Goal: Check status: Check status

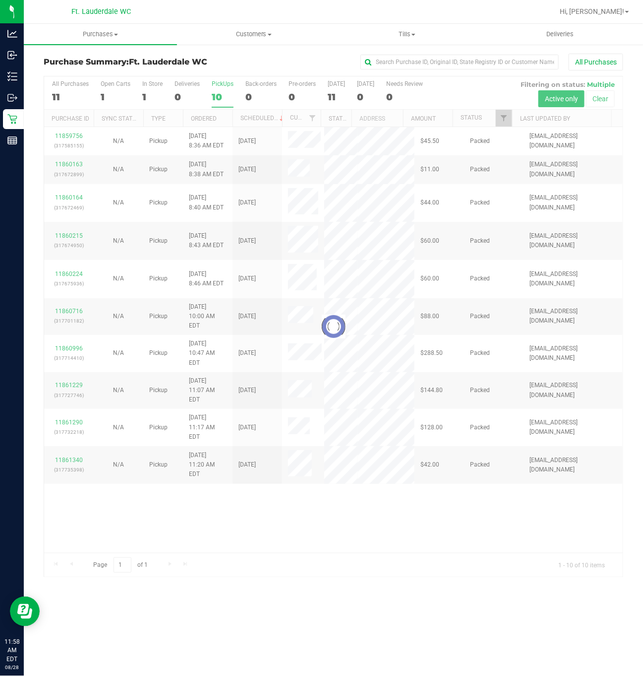
click at [367, 556] on div at bounding box center [333, 326] width 579 height 500
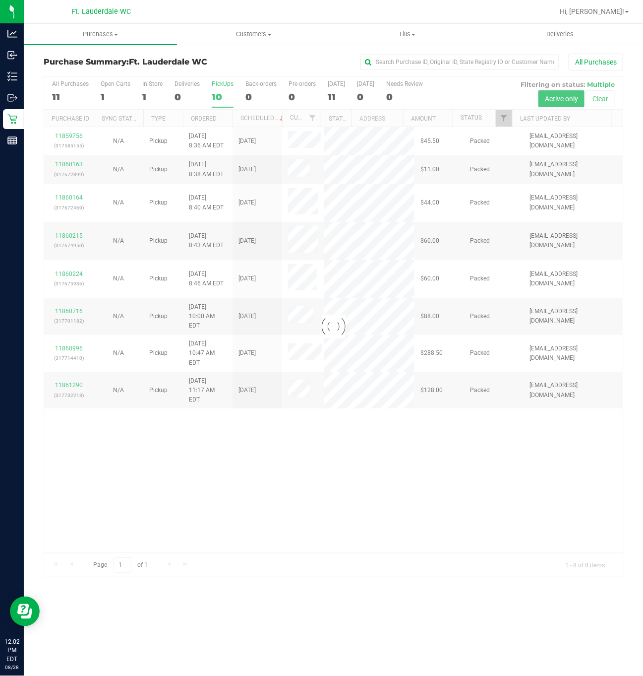
click at [460, 436] on div at bounding box center [333, 326] width 579 height 500
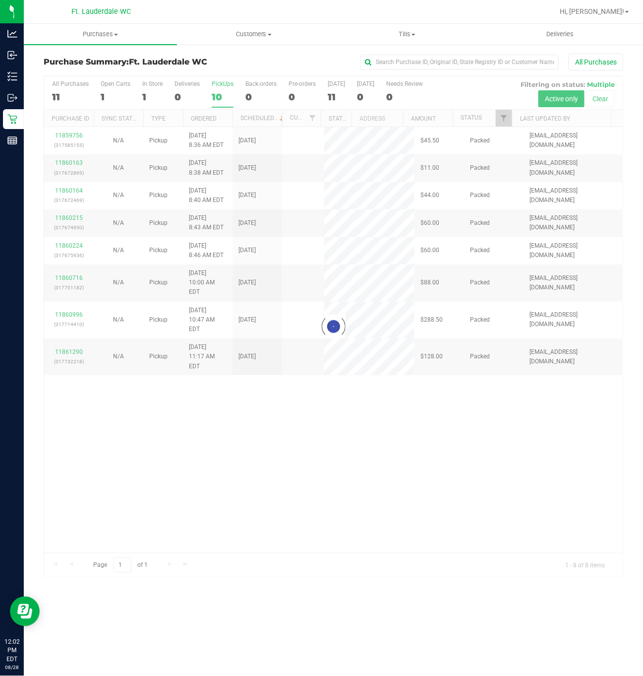
click at [221, 87] on div at bounding box center [333, 326] width 579 height 500
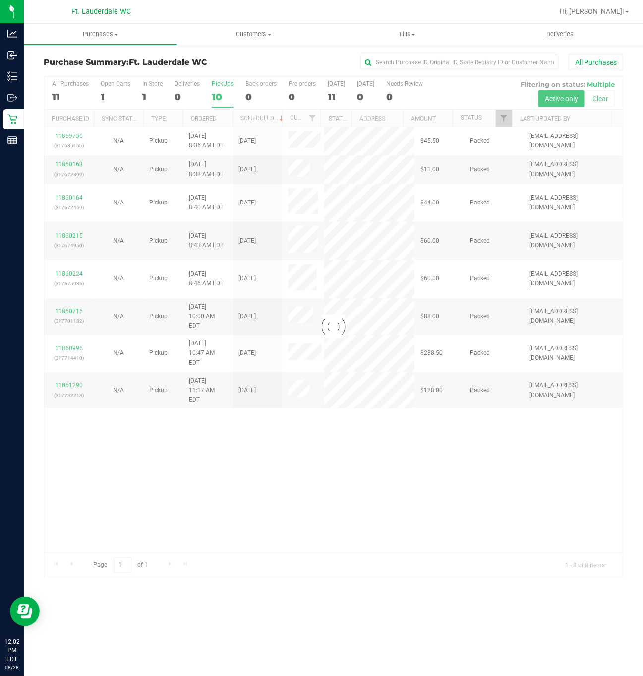
click at [219, 94] on div at bounding box center [333, 326] width 579 height 500
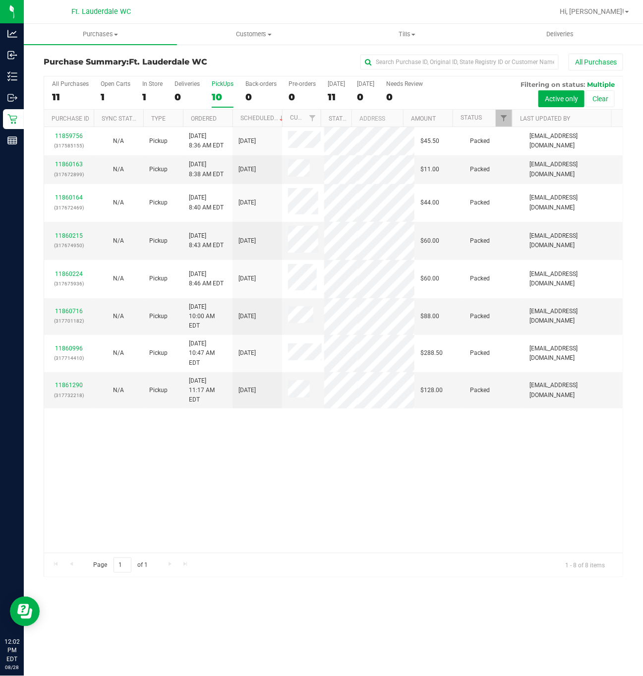
click at [294, 458] on div "11859756 (317585155) N/A Pickup [DATE] 8:36 AM EDT 8/28/2025 $45.50 Packed [EMA…" at bounding box center [333, 340] width 579 height 426
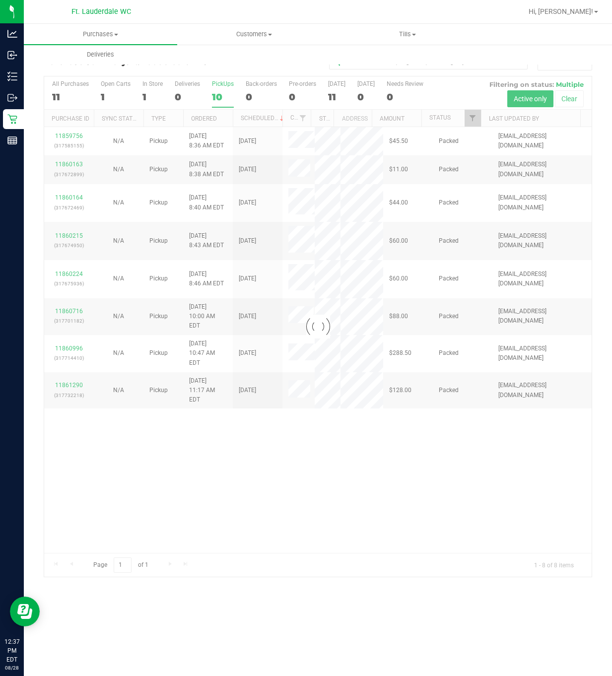
click at [211, 469] on div at bounding box center [317, 326] width 547 height 500
click at [220, 95] on div at bounding box center [317, 326] width 547 height 500
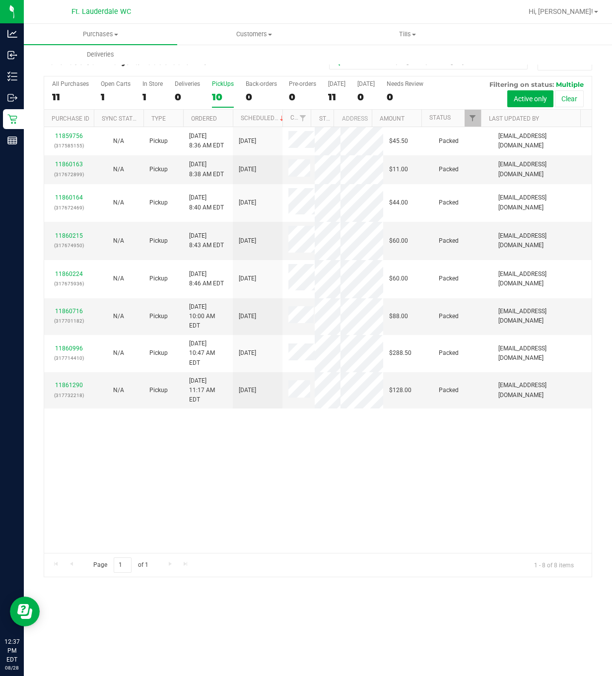
click at [280, 511] on div "11859756 (317585155) N/A Pickup [DATE] 8:36 AM EDT 8/28/2025 $45.50 Packed [EMA…" at bounding box center [317, 340] width 547 height 426
click at [162, 484] on div "11859756 (317585155) N/A Pickup [DATE] 8:36 AM EDT 8/28/2025 $45.50 Packed [EMA…" at bounding box center [317, 340] width 547 height 426
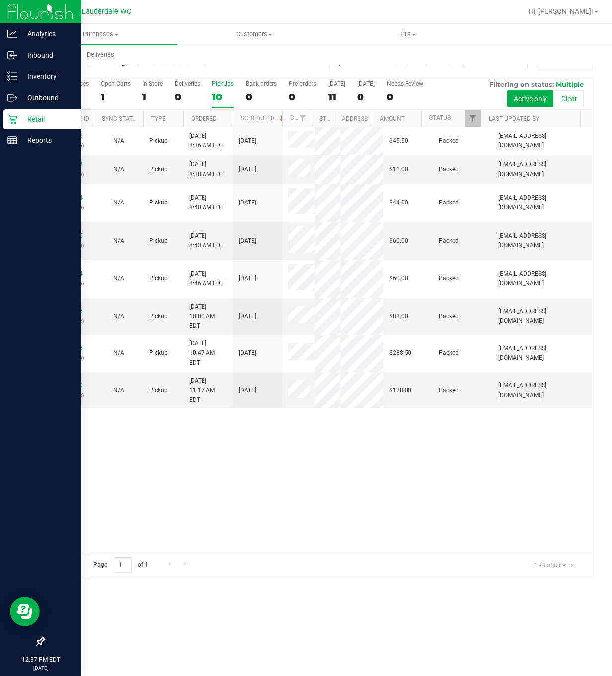
click at [8, 119] on icon at bounding box center [12, 119] width 10 height 10
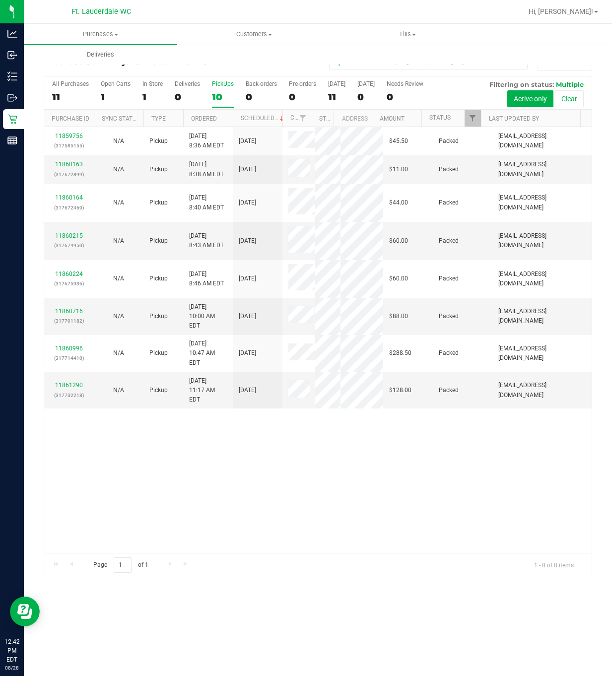
click at [505, 411] on div "11859756 (317585155) N/A Pickup [DATE] 8:36 AM EDT 8/28/2025 $45.50 Packed [EMA…" at bounding box center [317, 340] width 547 height 426
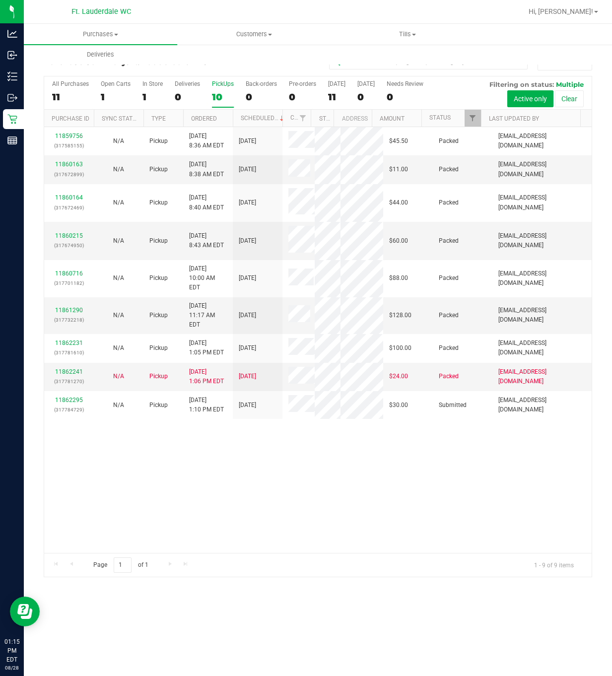
drag, startPoint x: 175, startPoint y: 487, endPoint x: 177, endPoint y: 476, distance: 11.2
click at [176, 487] on div "11859756 (317585155) N/A Pickup [DATE] 8:36 AM EDT 8/28/2025 $45.50 Packed [EMA…" at bounding box center [317, 340] width 547 height 426
